Goal: Task Accomplishment & Management: Manage account settings

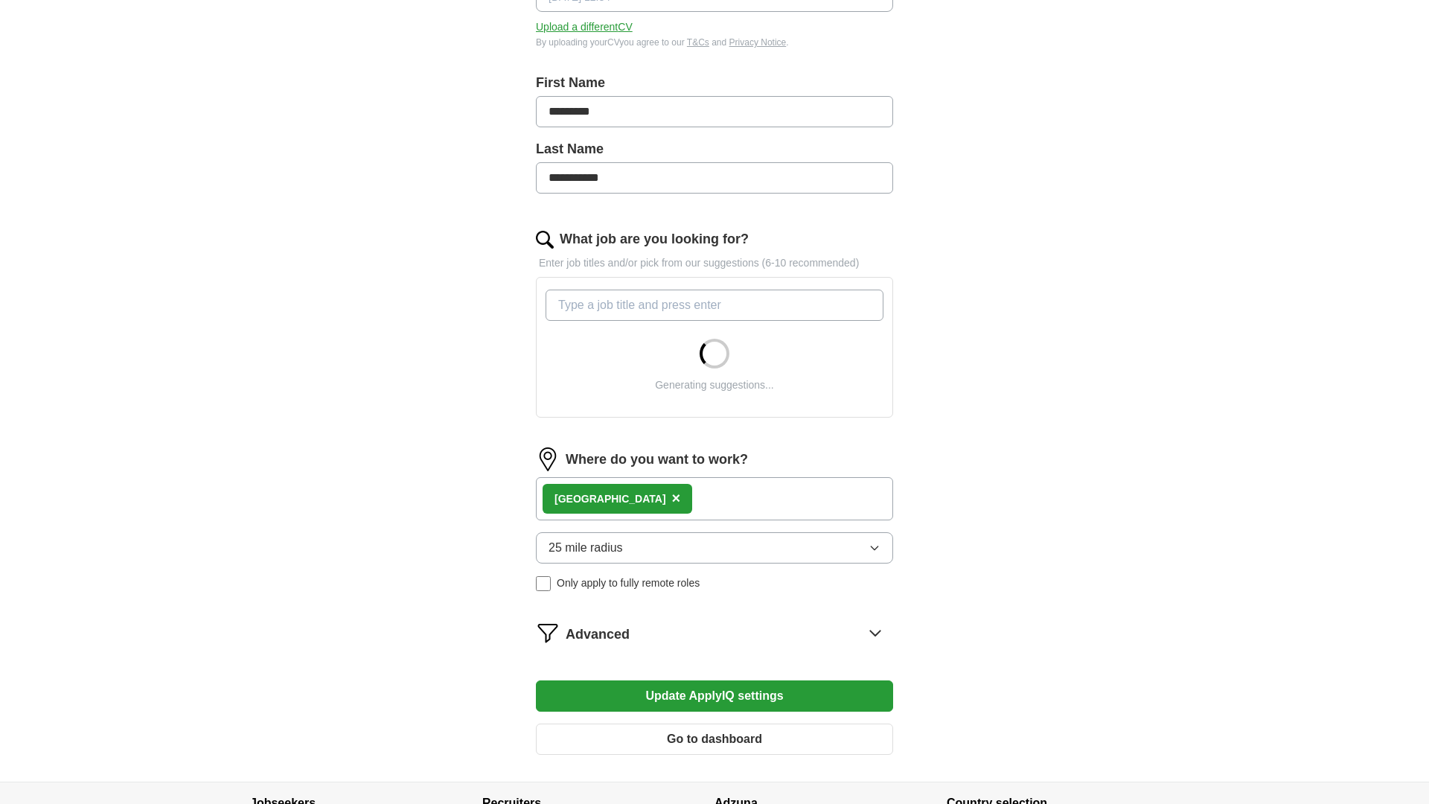
scroll to position [321, 0]
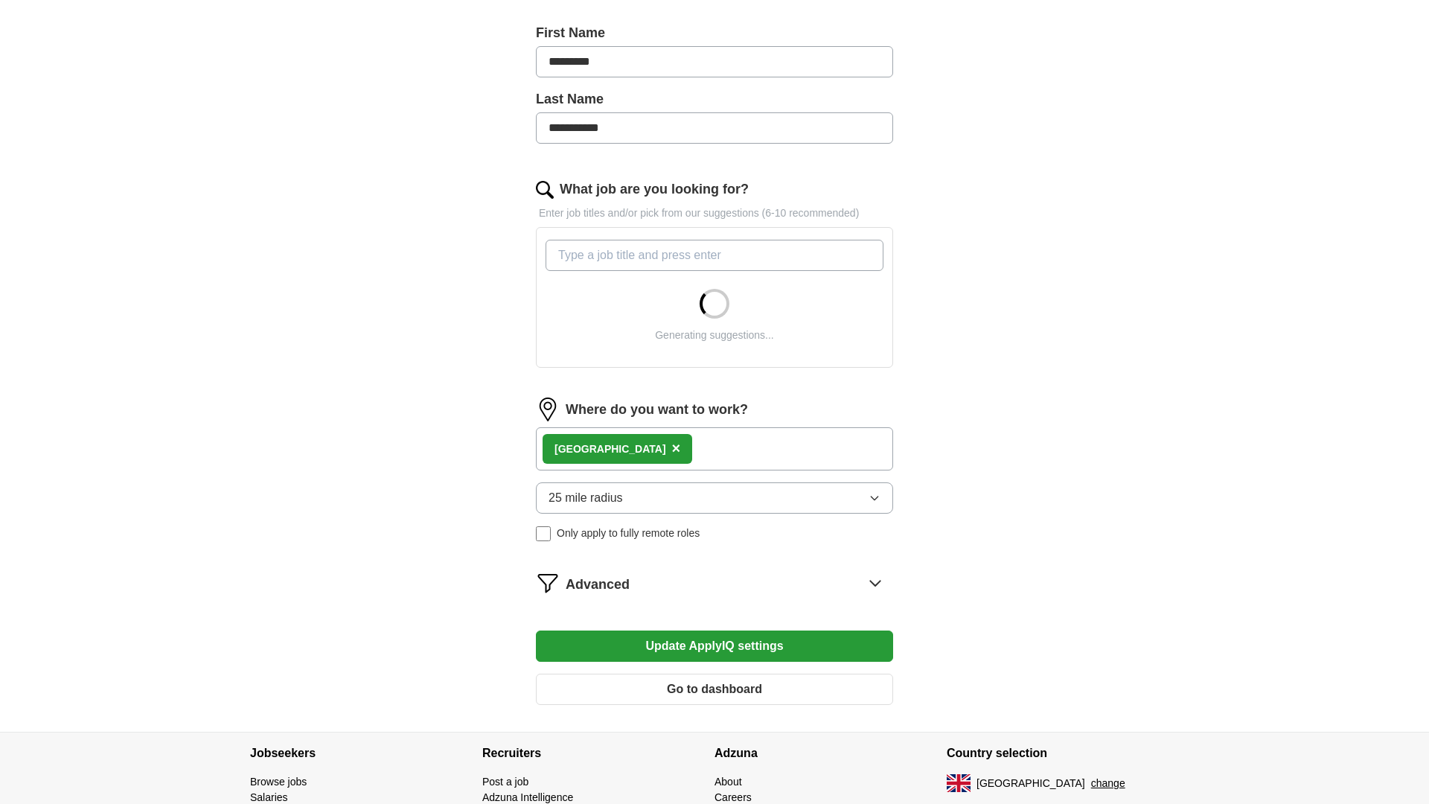
click at [639, 446] on div "London ×" at bounding box center [714, 448] width 357 height 43
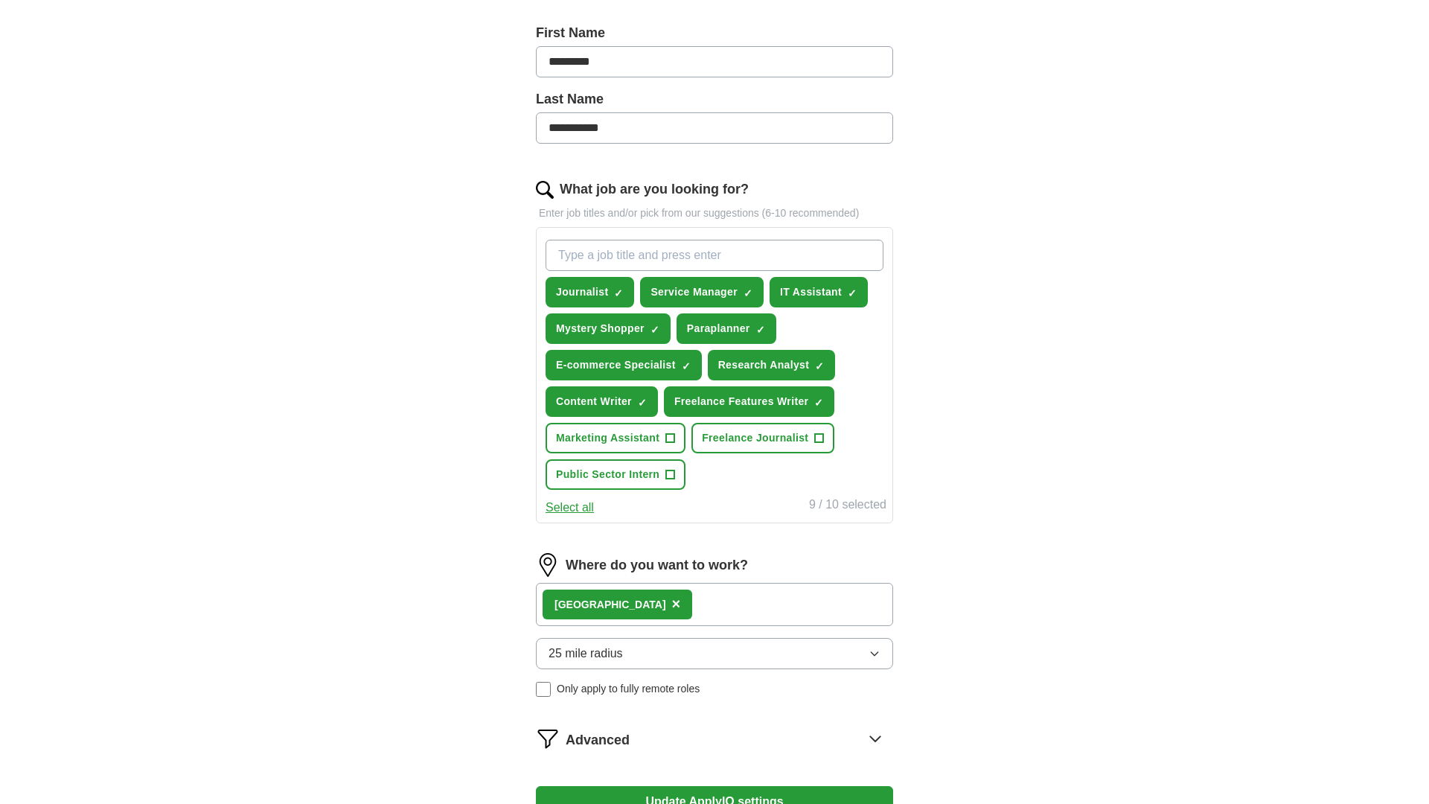
click at [687, 601] on div "London ×" at bounding box center [714, 604] width 357 height 43
click at [647, 605] on div "London ×" at bounding box center [714, 604] width 357 height 43
click at [672, 606] on span "×" at bounding box center [676, 603] width 9 height 16
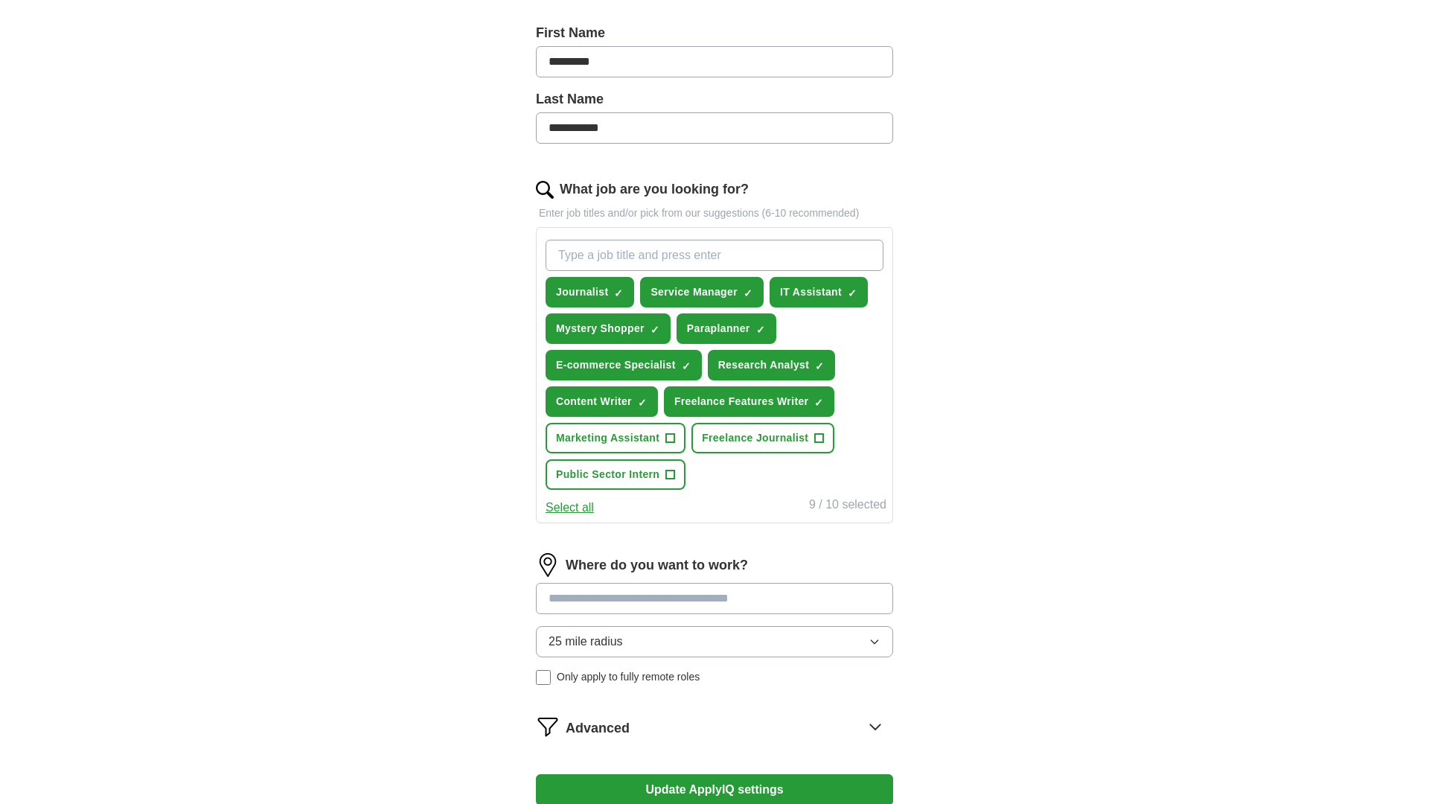
click at [638, 601] on input at bounding box center [714, 598] width 357 height 31
click at [714, 790] on button "Update ApplyIQ settings" at bounding box center [714, 789] width 357 height 31
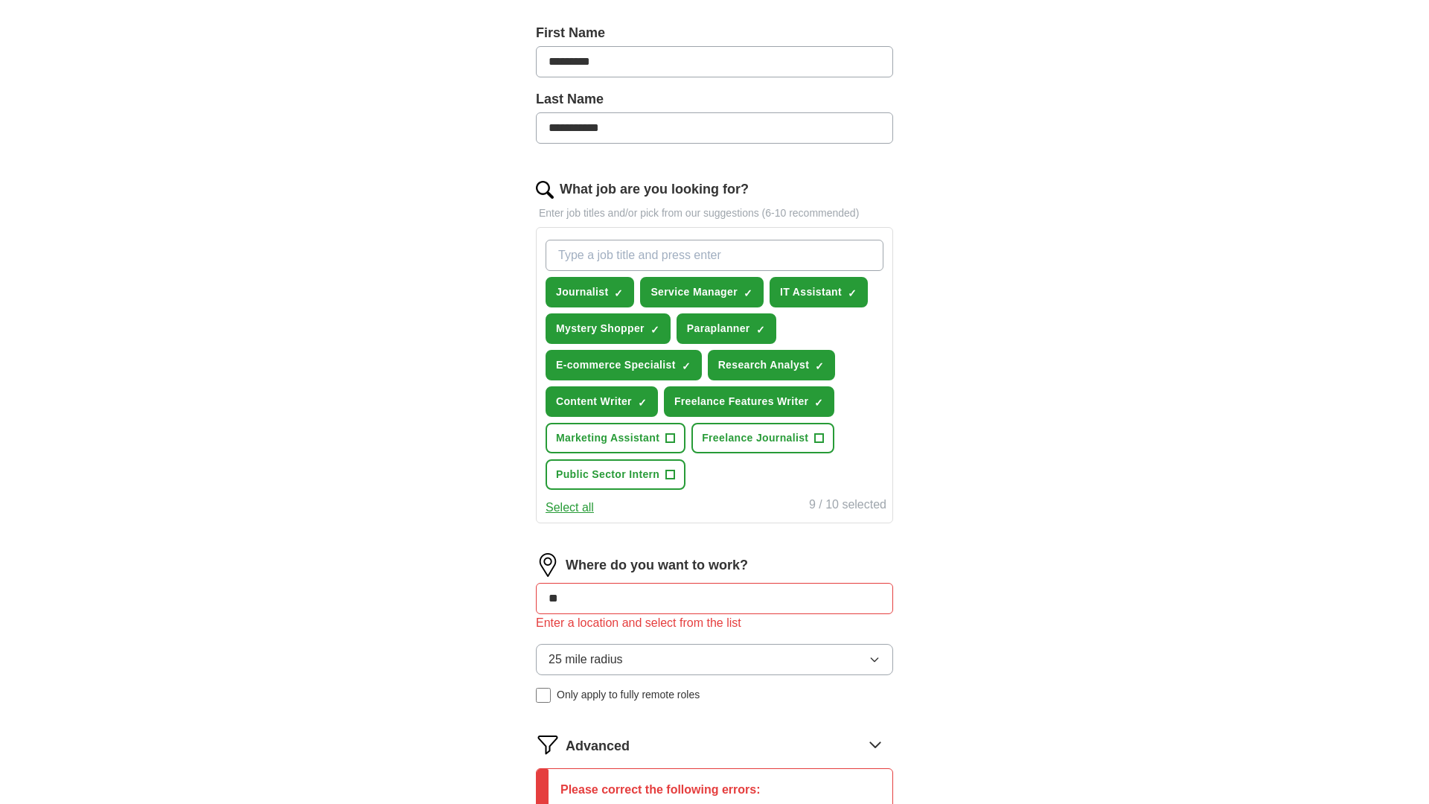
type input "*"
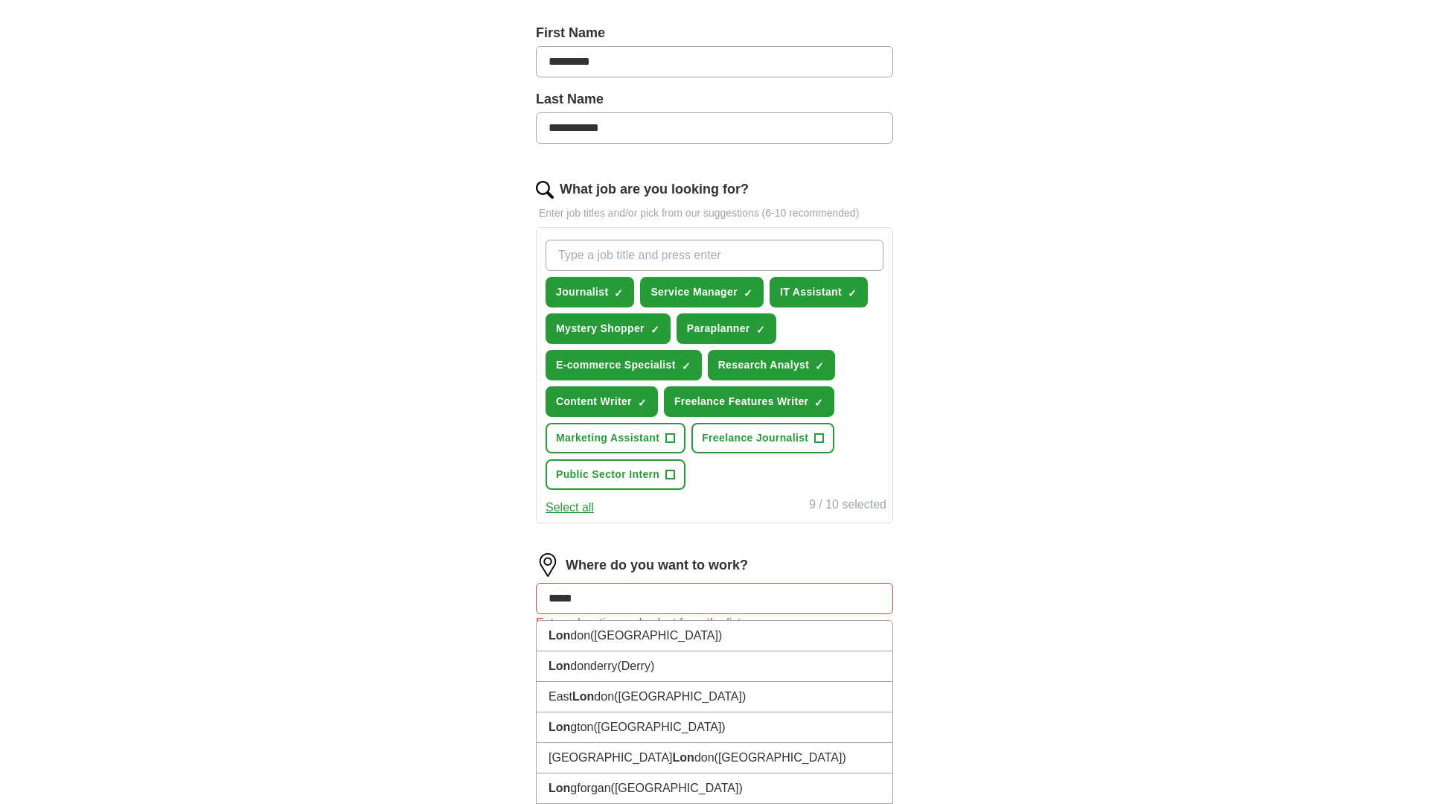
type input "******"
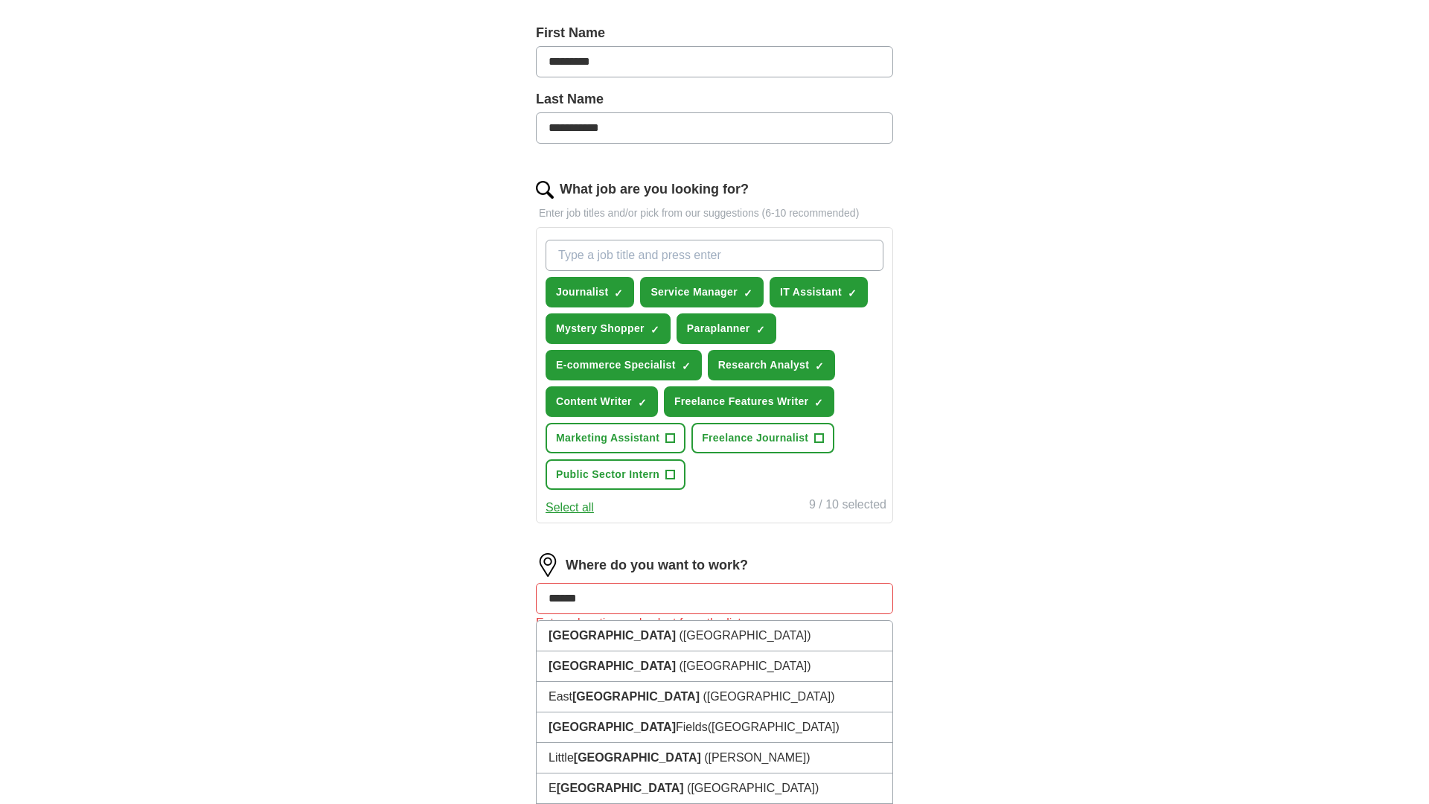
scroll to position [321, 1]
click at [656, 630] on li "[GEOGRAPHIC_DATA] ([GEOGRAPHIC_DATA])" at bounding box center [715, 635] width 356 height 31
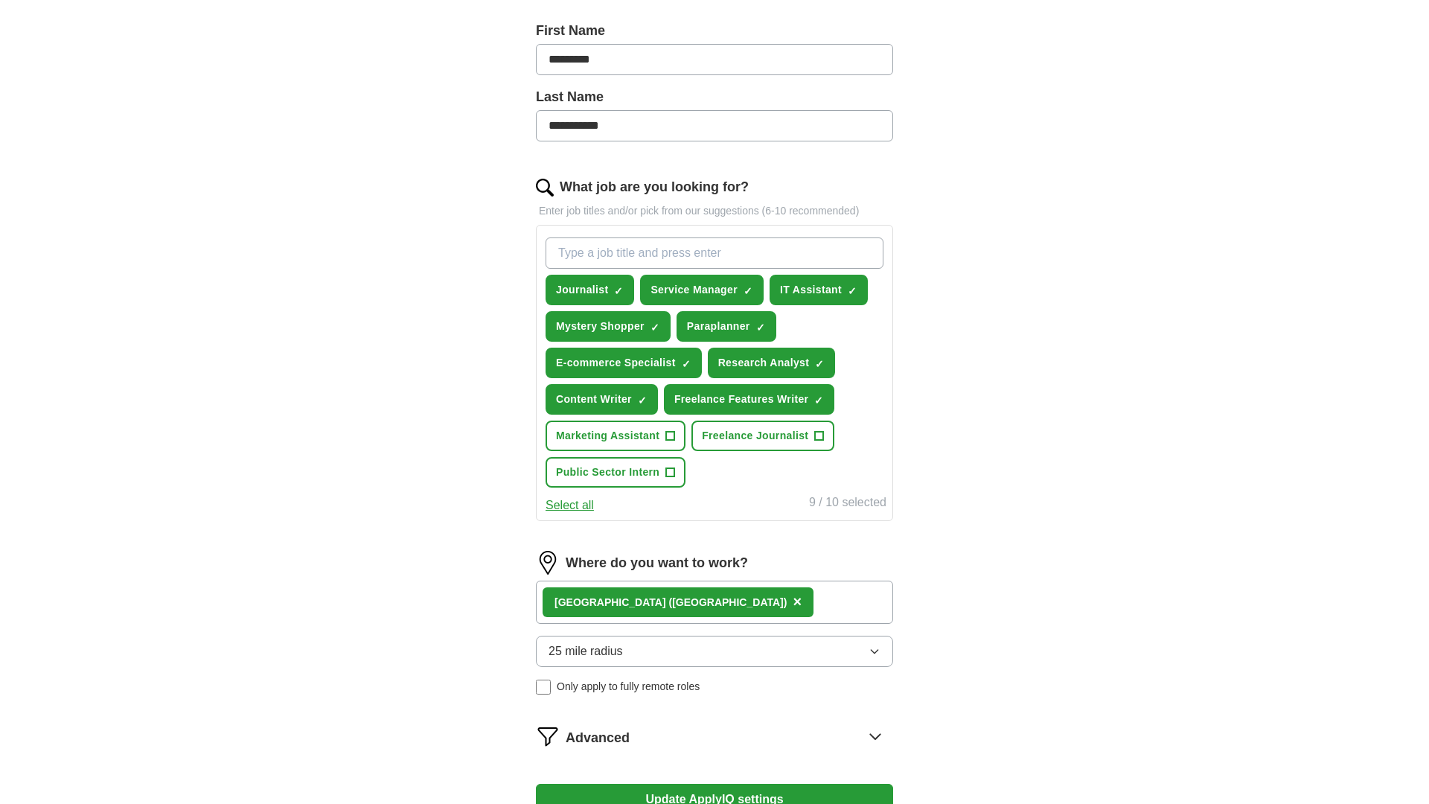
scroll to position [323, 1]
click at [755, 657] on button "25 mile radius" at bounding box center [714, 650] width 357 height 31
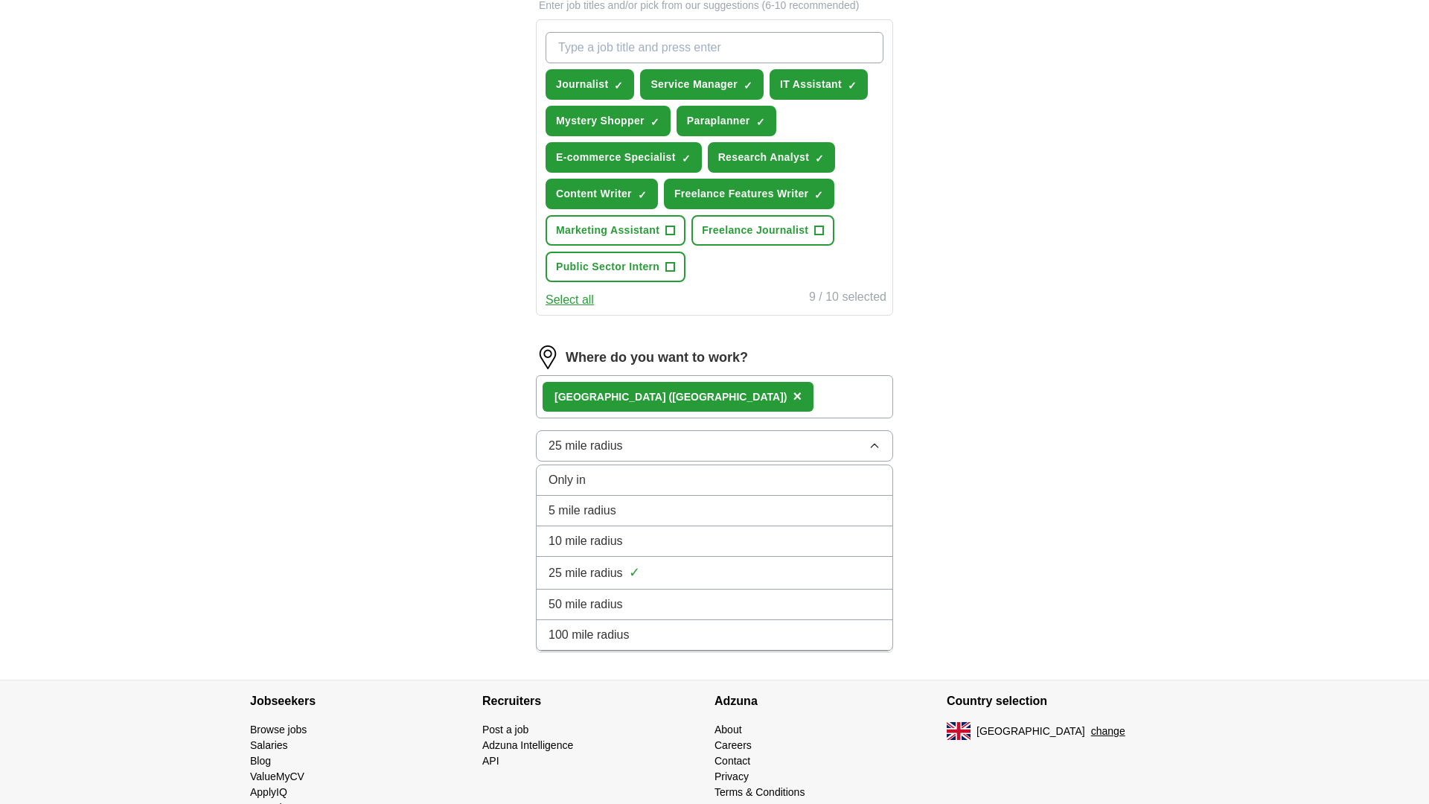
scroll to position [561, 0]
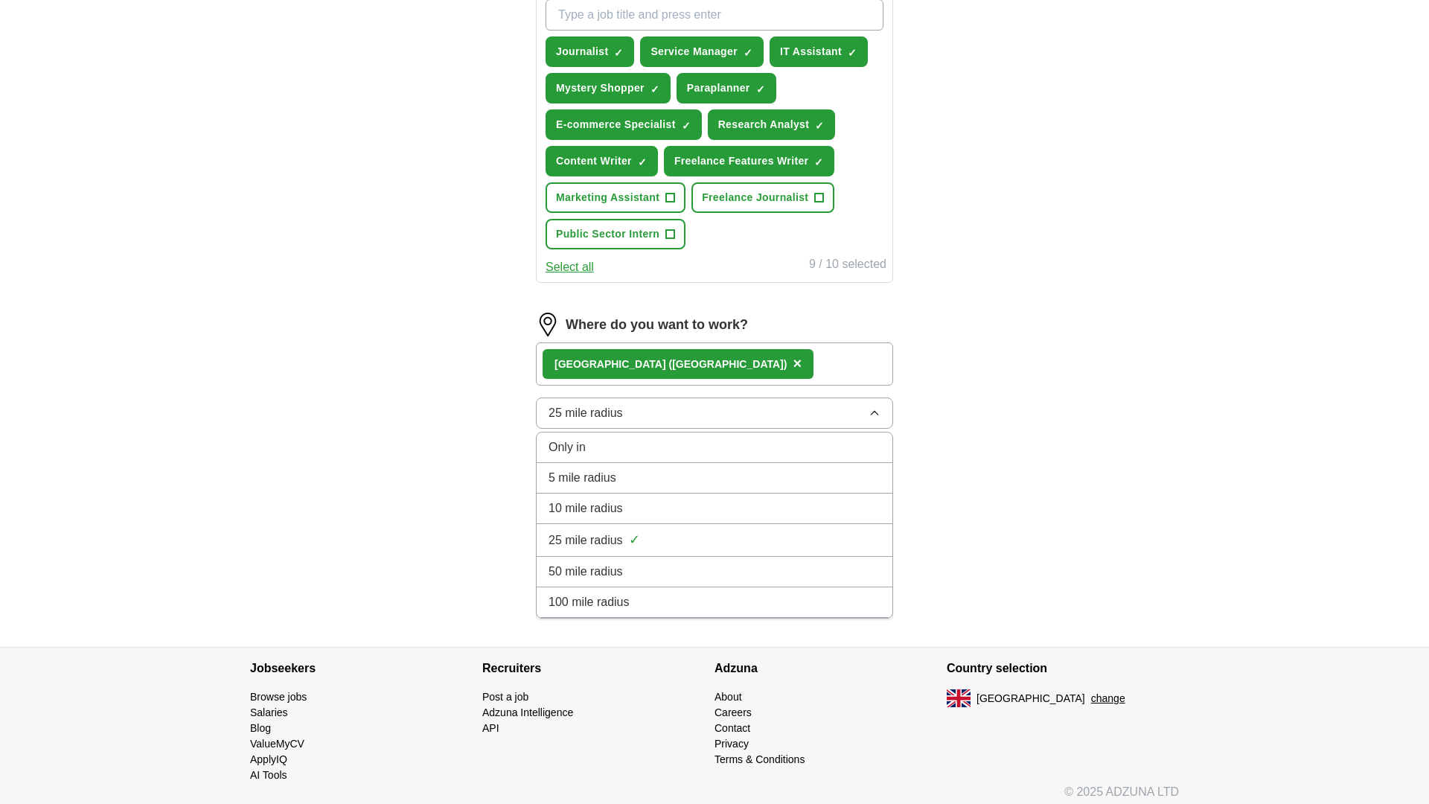
click at [793, 367] on span "×" at bounding box center [797, 363] width 9 height 16
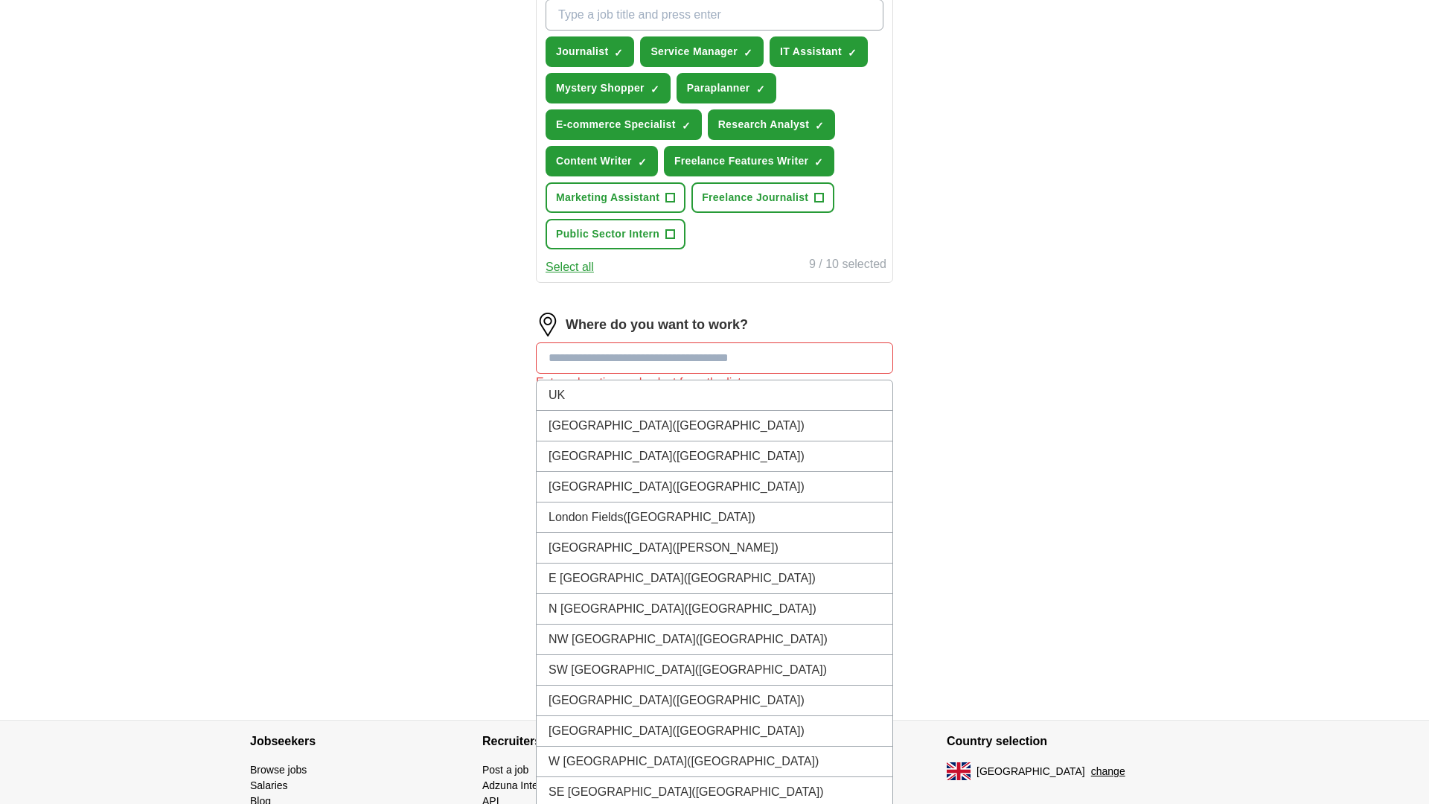
click at [627, 361] on input at bounding box center [714, 357] width 357 height 31
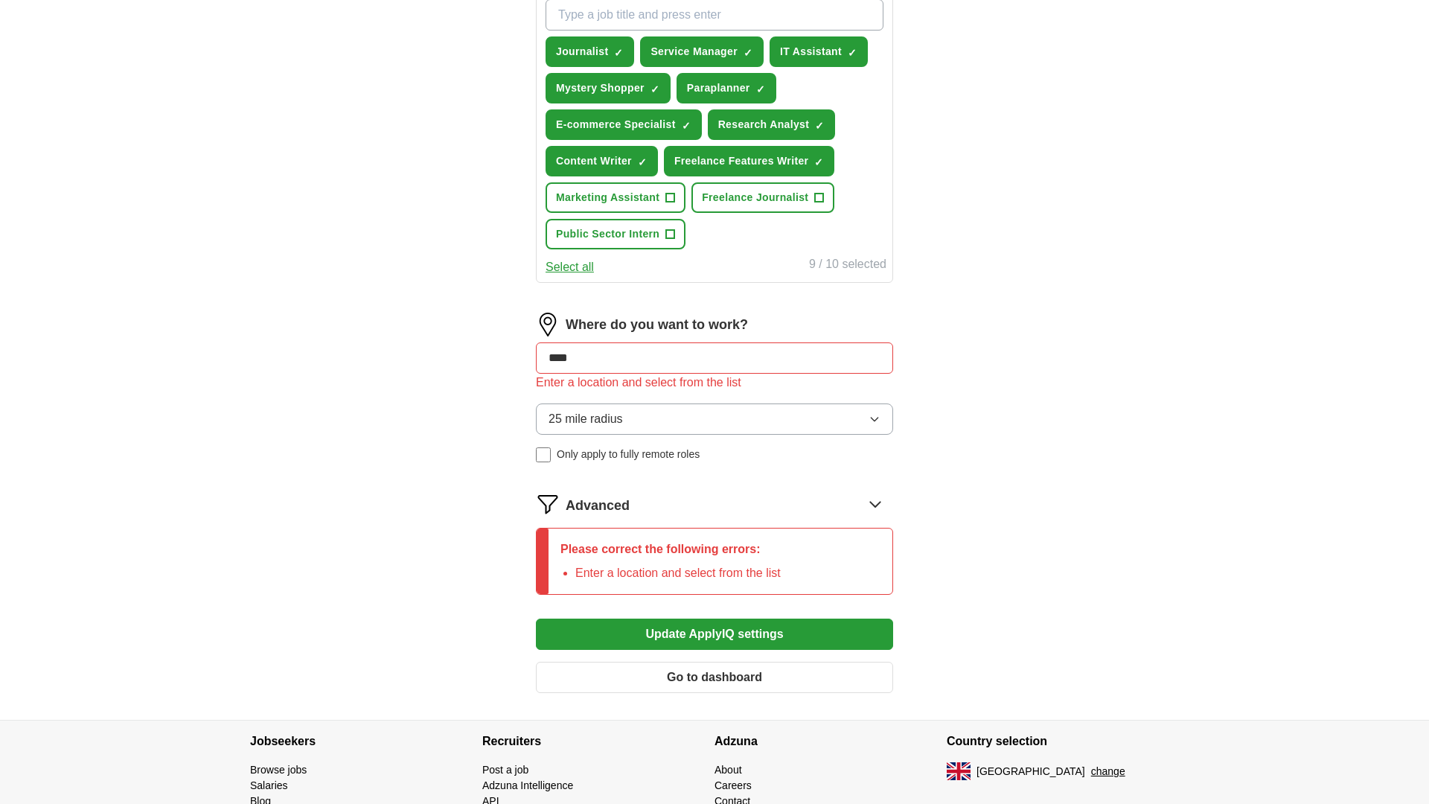
click at [714, 634] on button "Update ApplyIQ settings" at bounding box center [714, 633] width 357 height 31
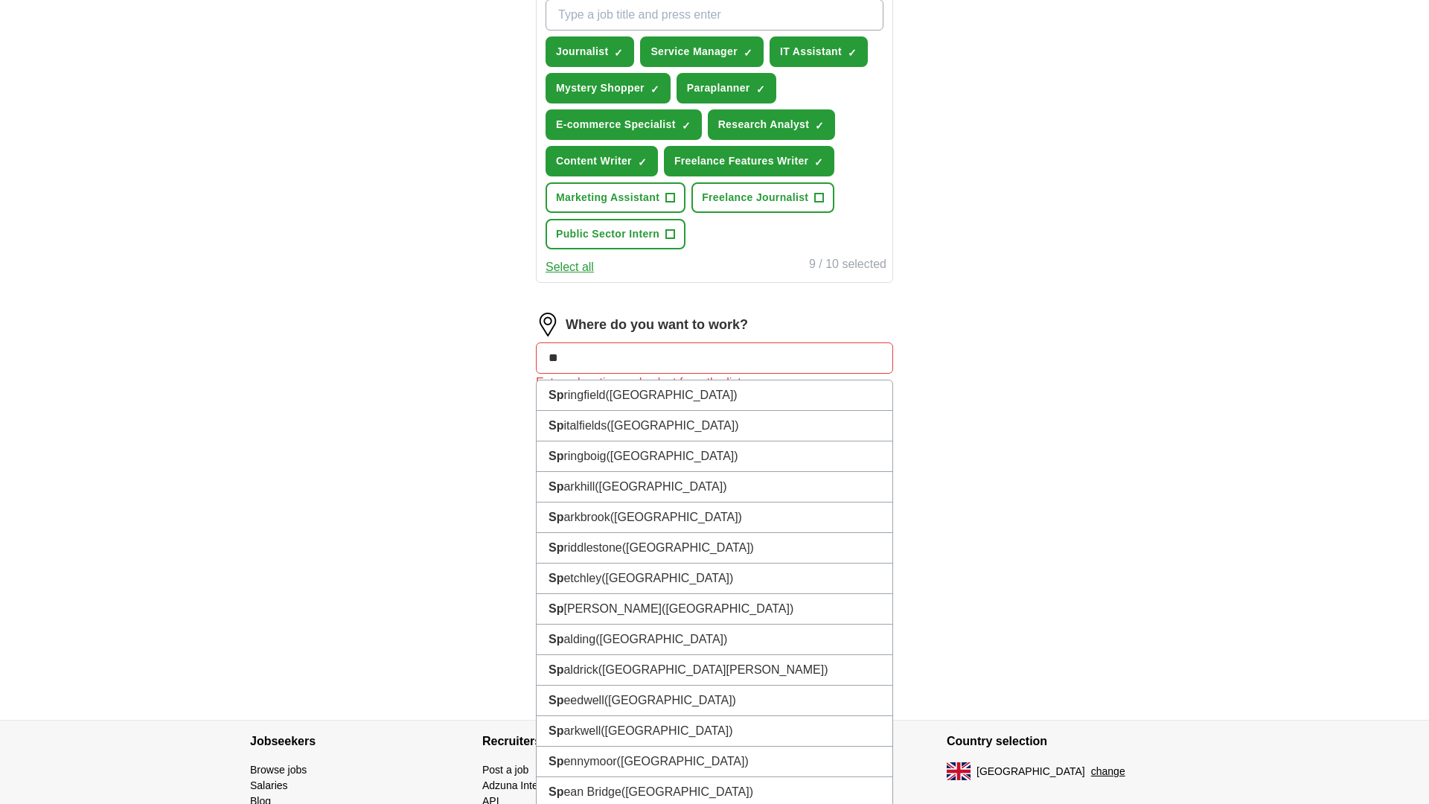
type input "*"
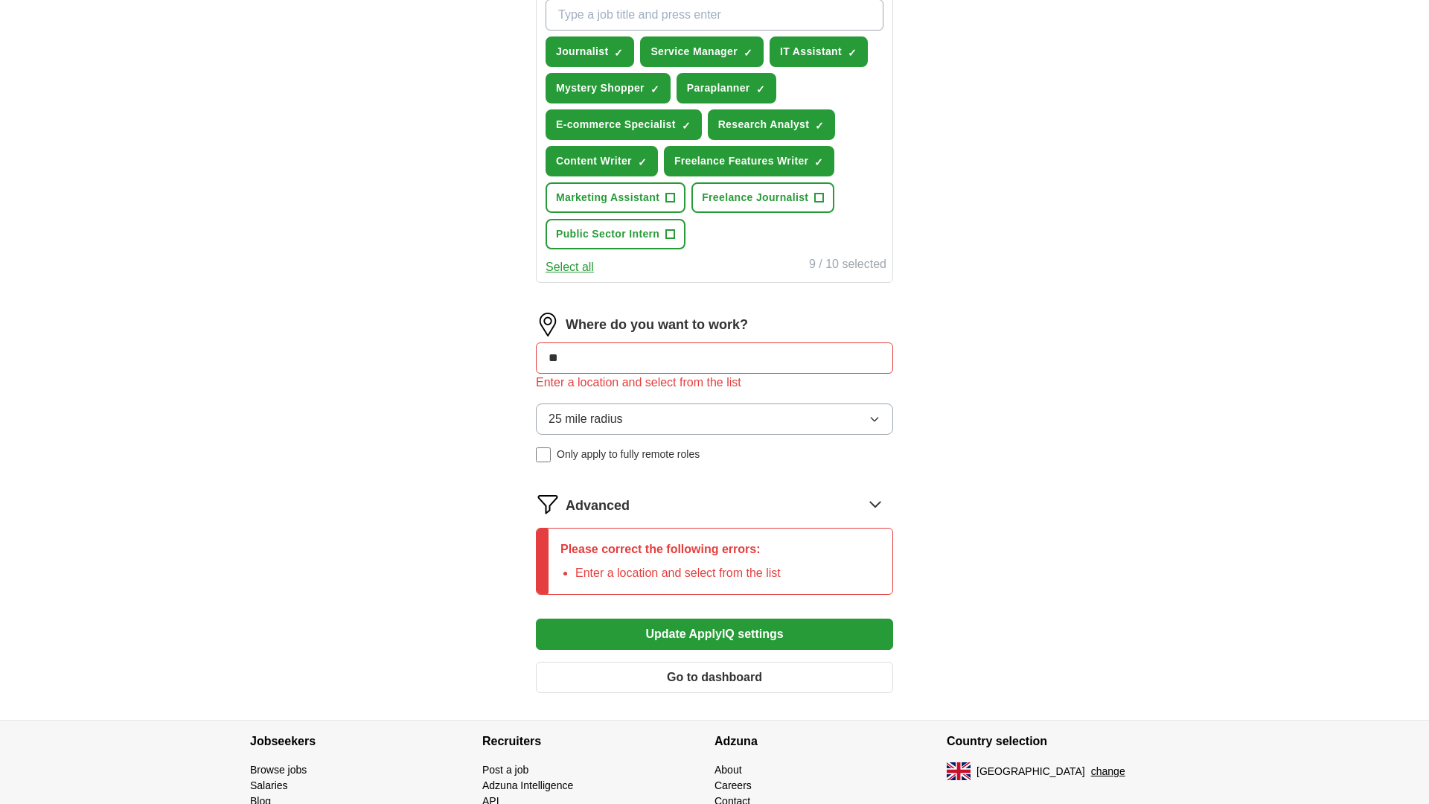
type input "*"
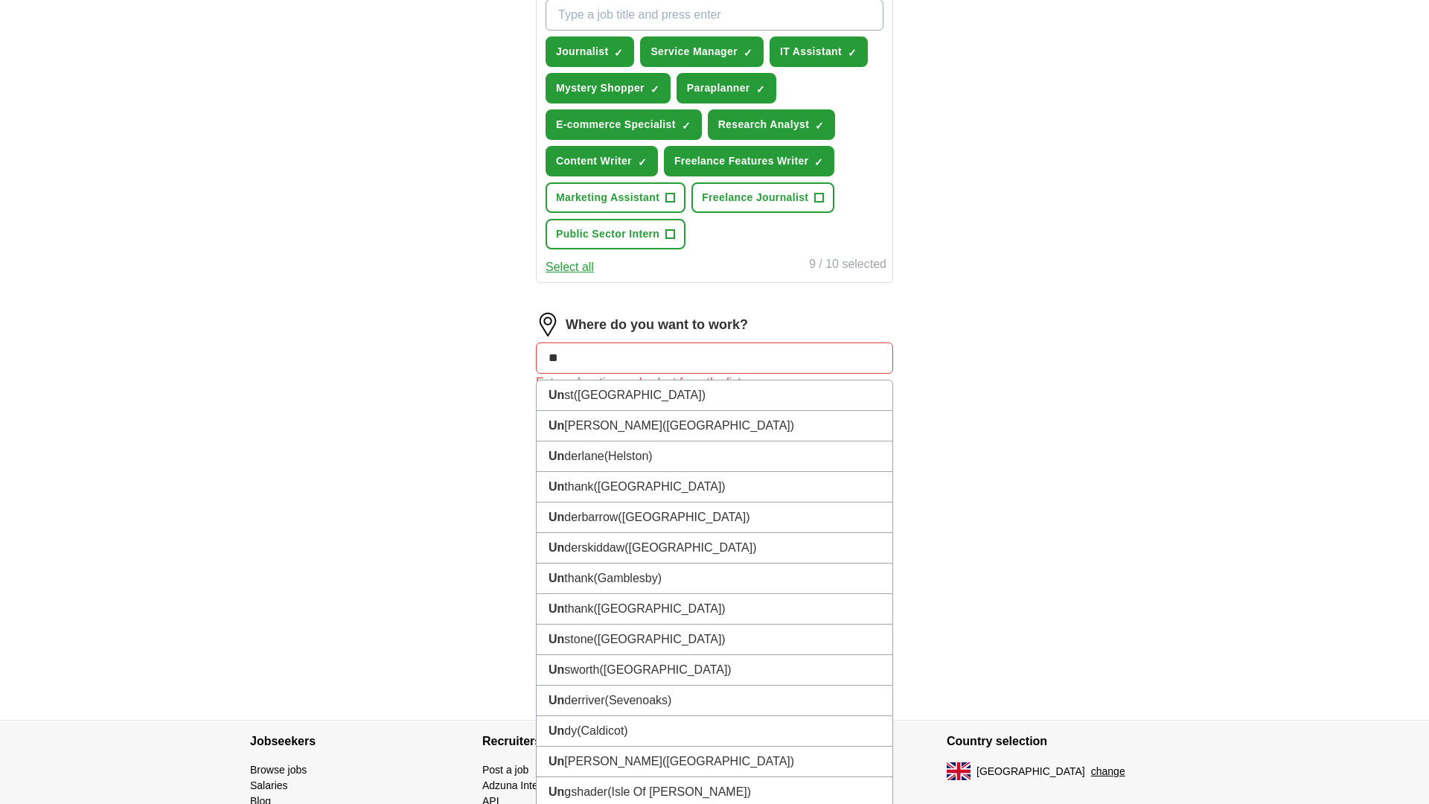
type input "*"
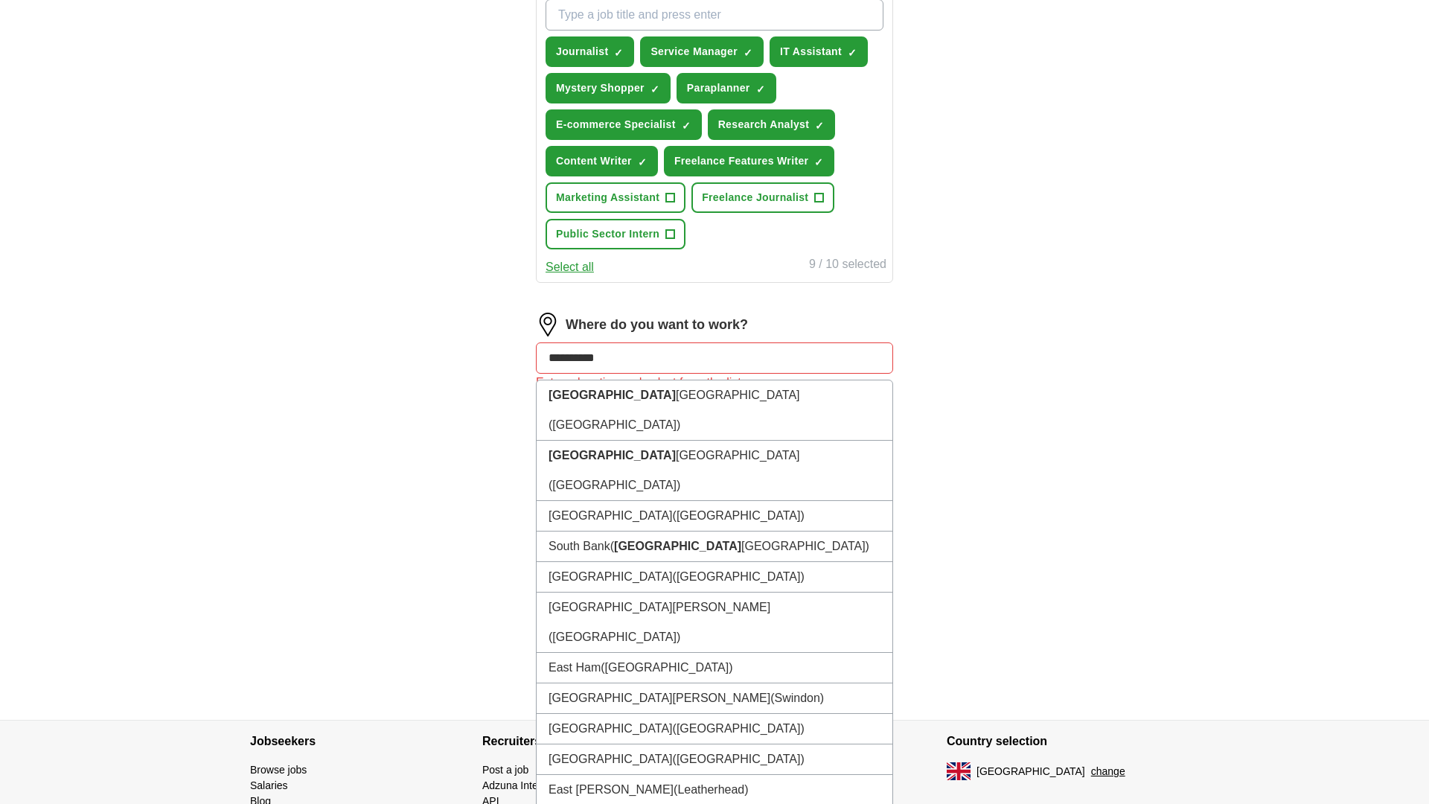
drag, startPoint x: 652, startPoint y: 365, endPoint x: 515, endPoint y: 359, distance: 137.1
click at [515, 359] on div "**********" at bounding box center [714, 144] width 476 height 1152
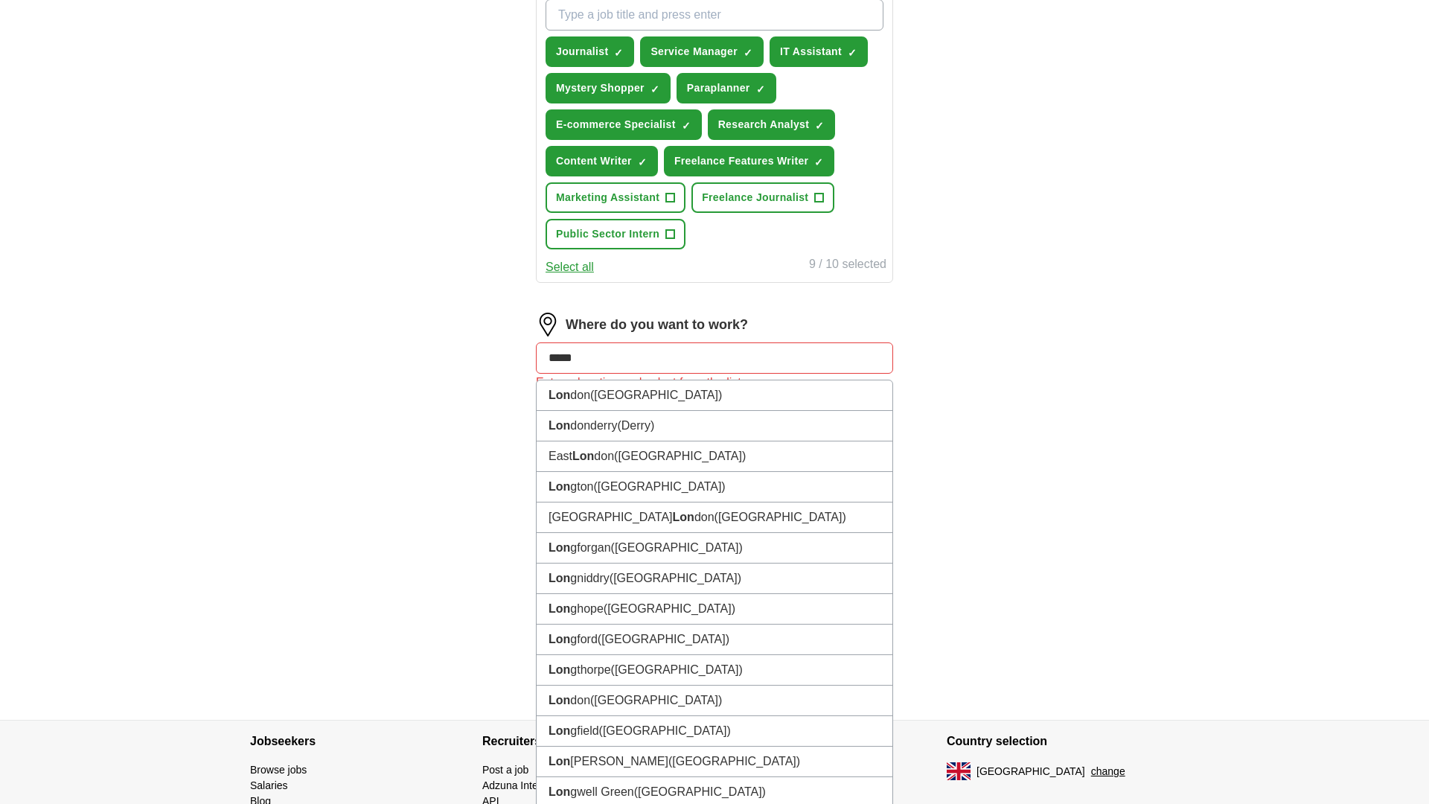
type input "******"
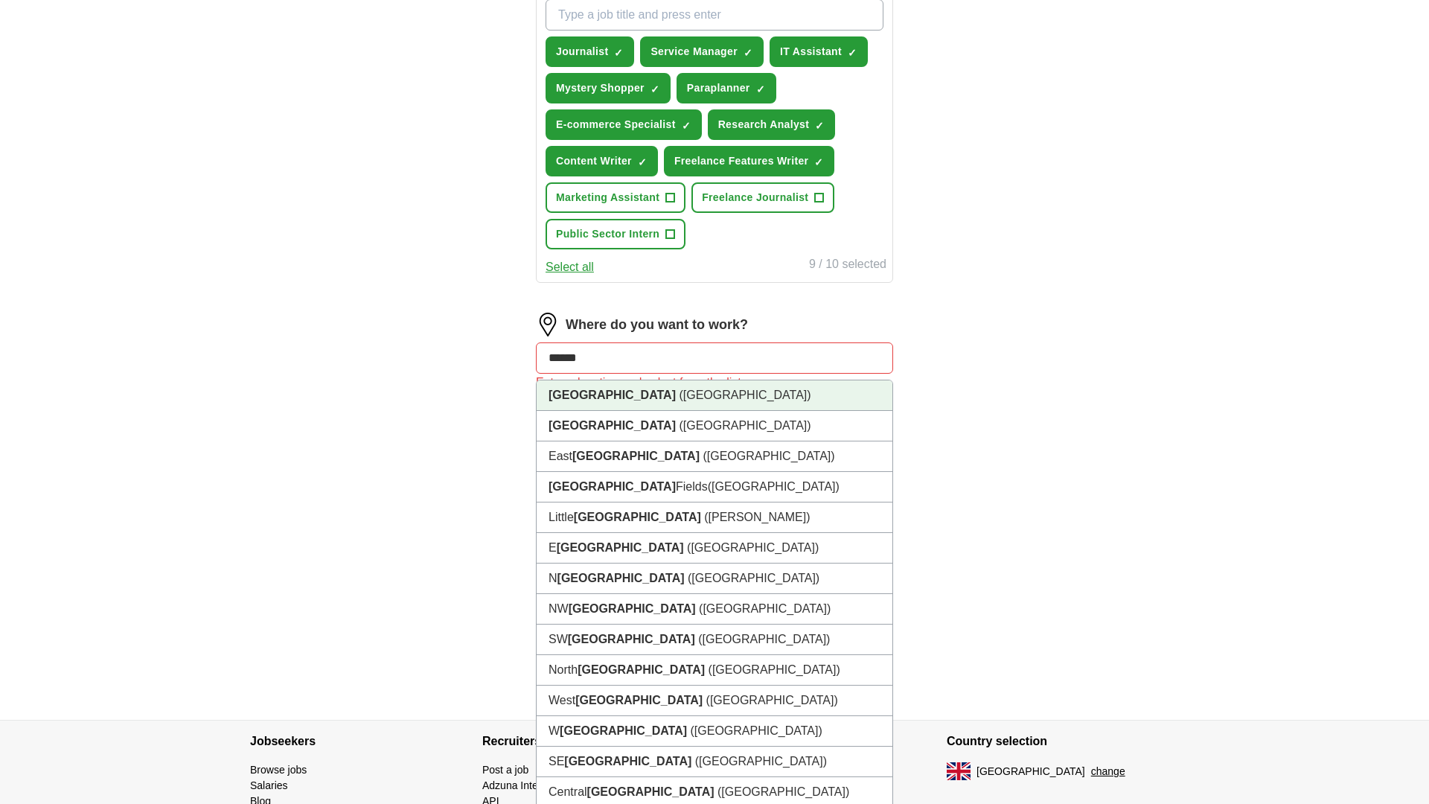
click at [618, 392] on li "[GEOGRAPHIC_DATA] ([GEOGRAPHIC_DATA])" at bounding box center [715, 395] width 356 height 31
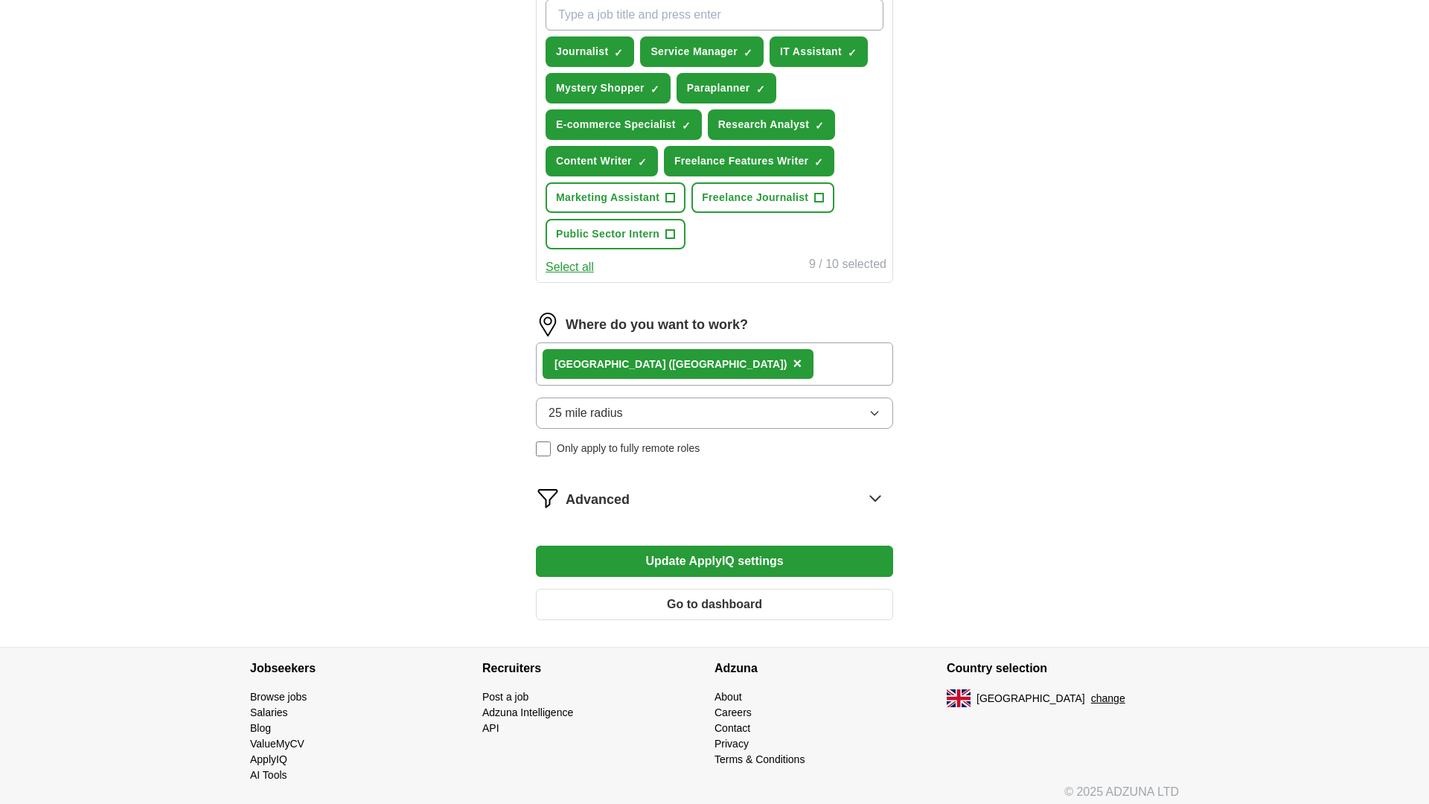
click at [694, 420] on button "25 mile radius" at bounding box center [714, 412] width 357 height 31
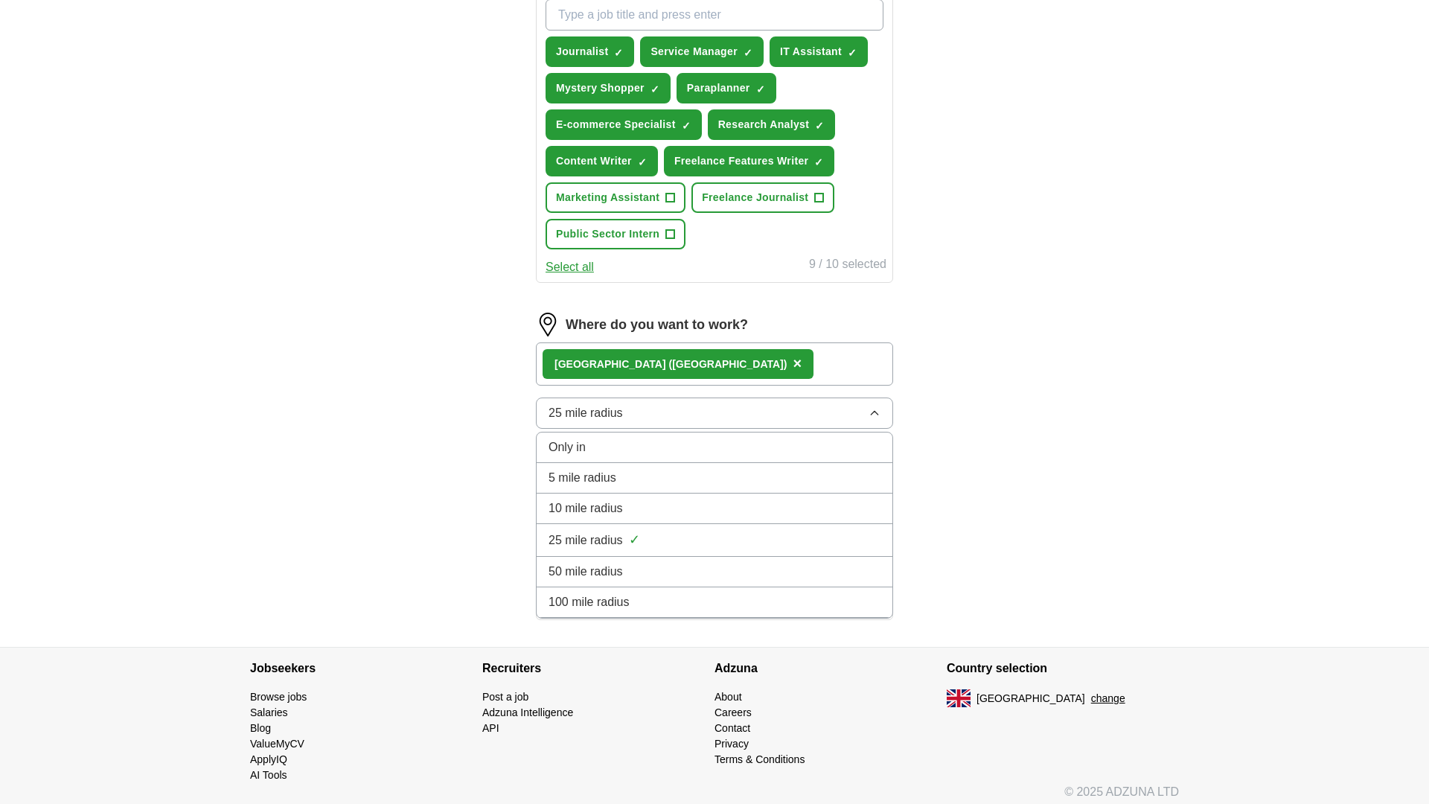
click at [707, 607] on div "100 mile radius" at bounding box center [714, 602] width 332 height 18
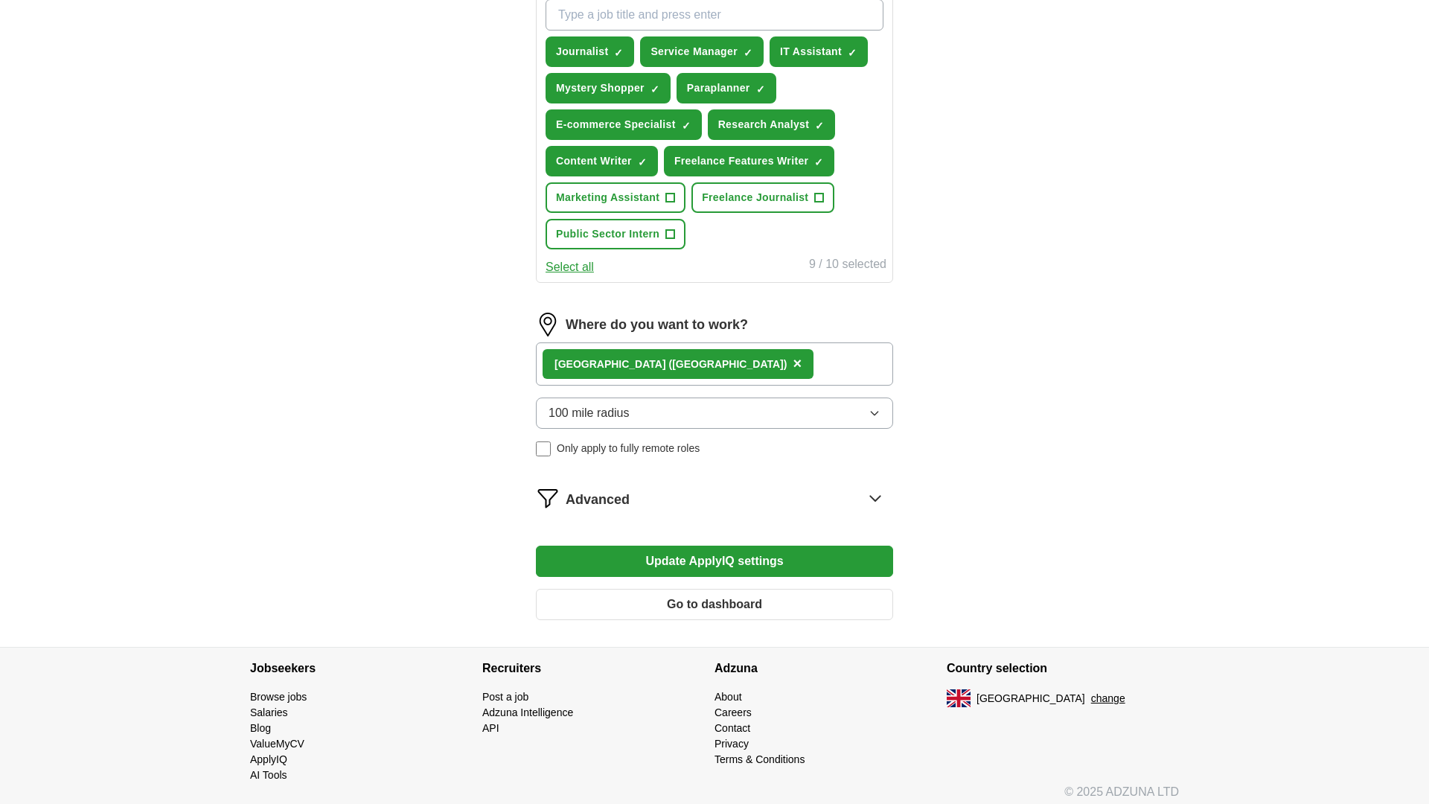
click at [615, 446] on span "Only apply to fully remote roles" at bounding box center [628, 449] width 143 height 16
click at [797, 560] on button "Update ApplyIQ settings" at bounding box center [714, 560] width 357 height 31
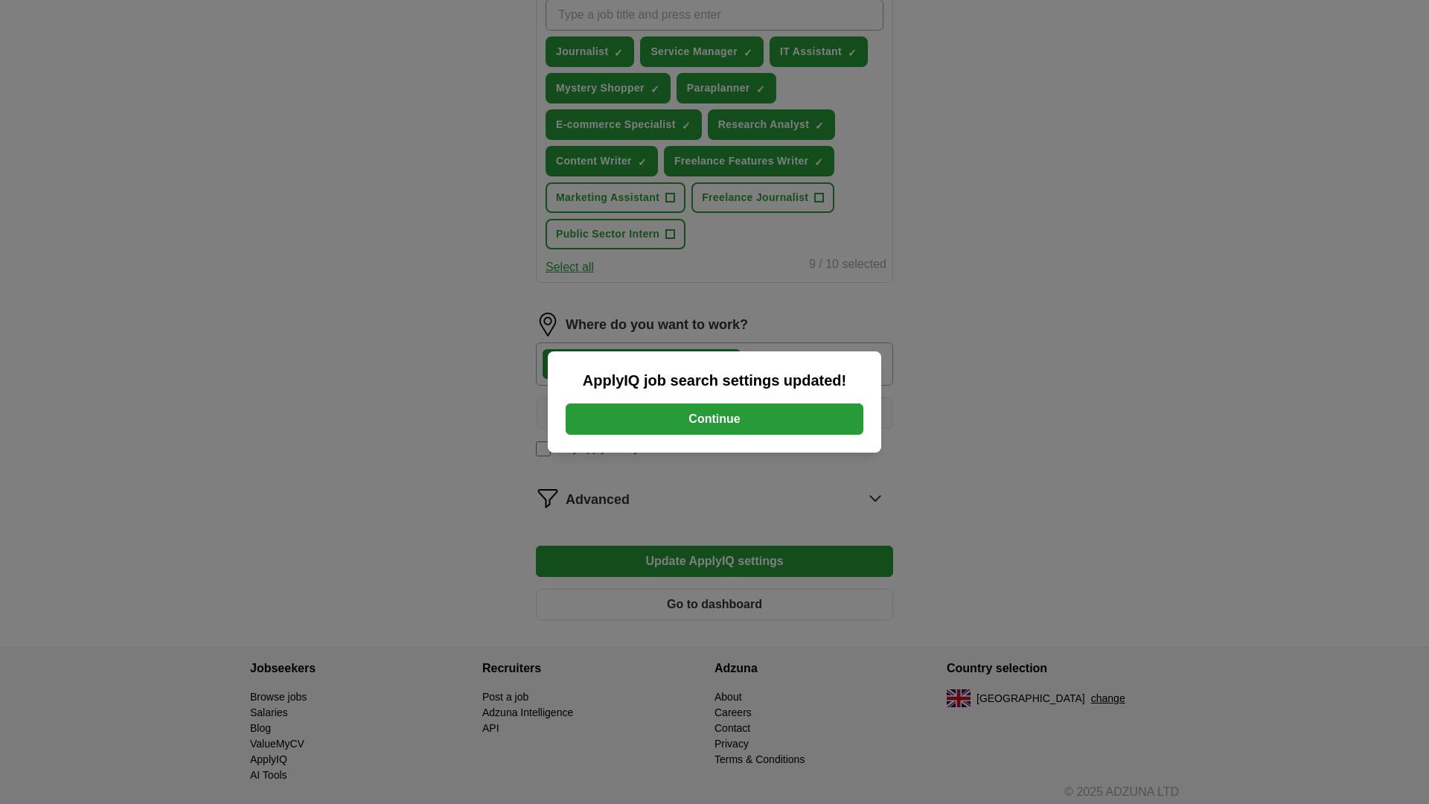
click at [735, 421] on button "Continue" at bounding box center [715, 418] width 298 height 31
